Goal: Information Seeking & Learning: Learn about a topic

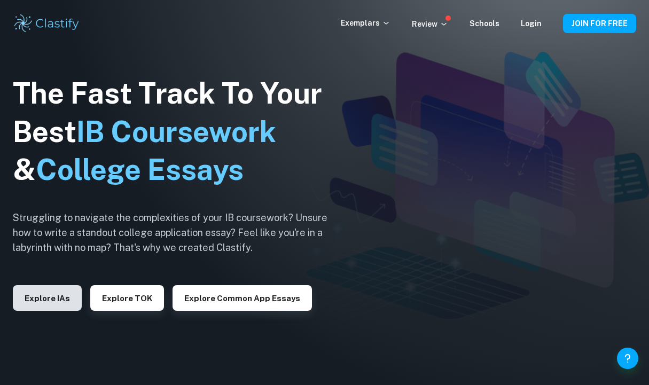
click at [59, 294] on button "Explore IAs" at bounding box center [47, 298] width 69 height 26
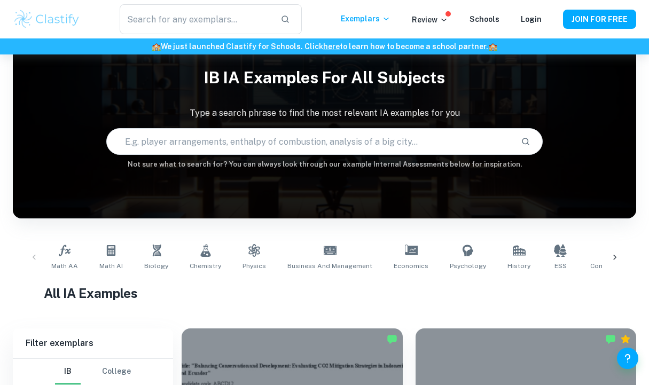
scroll to position [31, 0]
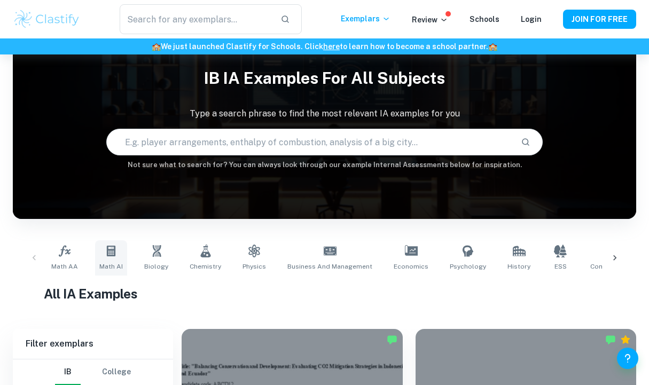
click at [113, 253] on icon at bounding box center [111, 251] width 9 height 11
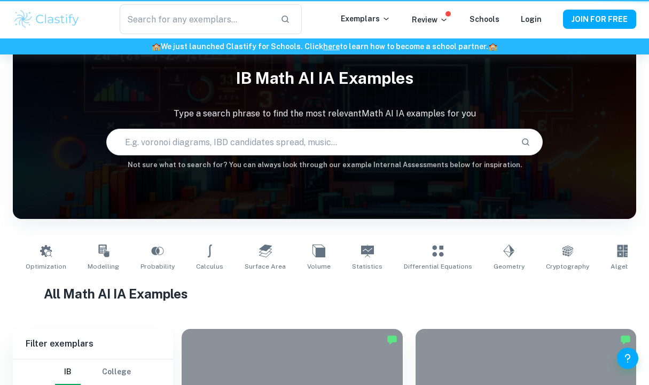
type input "Math AI"
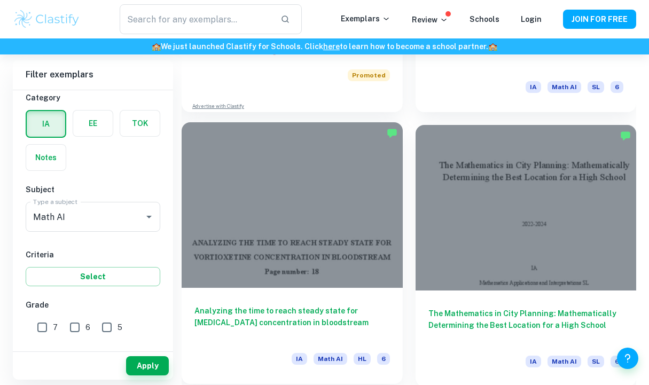
scroll to position [783, 0]
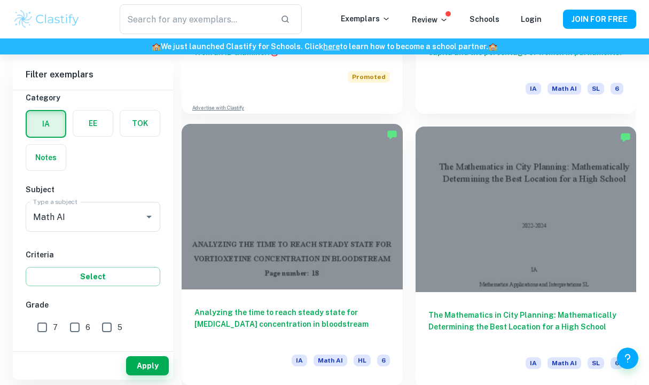
click at [294, 239] on div at bounding box center [292, 207] width 221 height 166
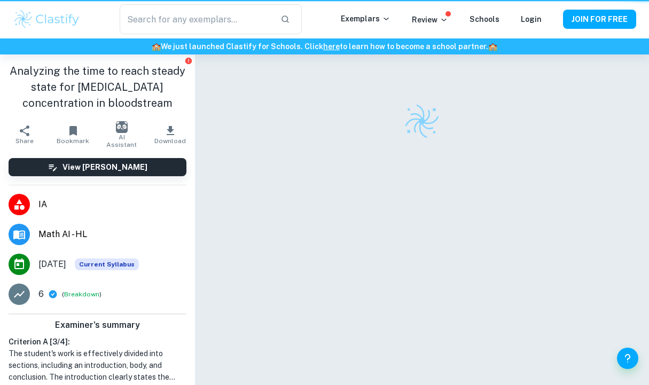
click at [294, 239] on div at bounding box center [422, 236] width 390 height 362
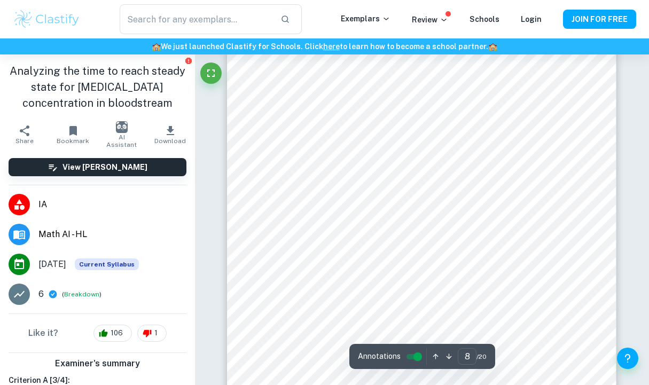
scroll to position [4121, 1]
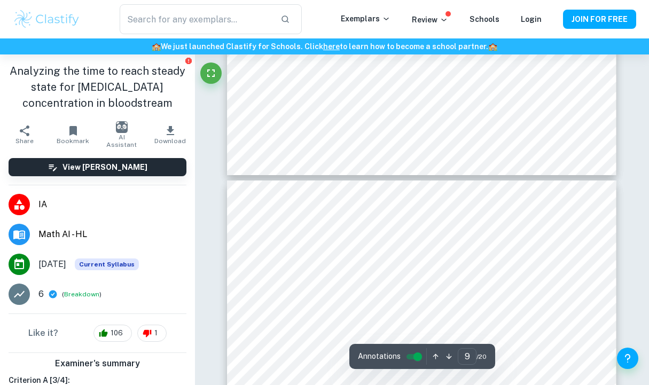
type input "10"
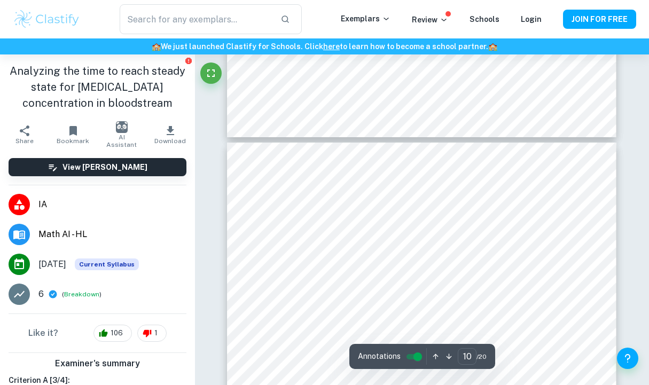
scroll to position [5132, 0]
